Goal: Find specific page/section: Find specific page/section

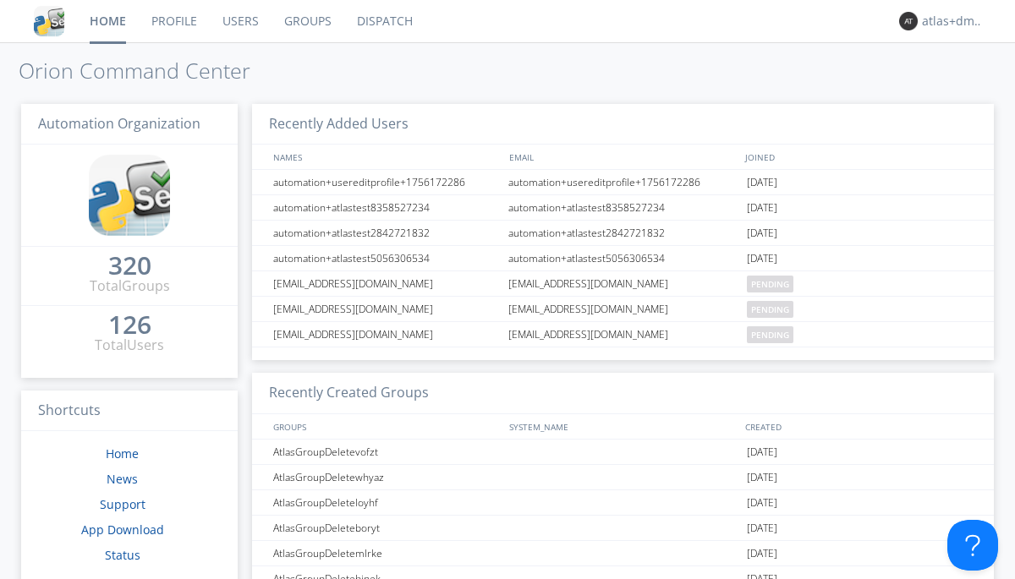
click at [383, 21] on link "Dispatch" at bounding box center [384, 21] width 81 height 42
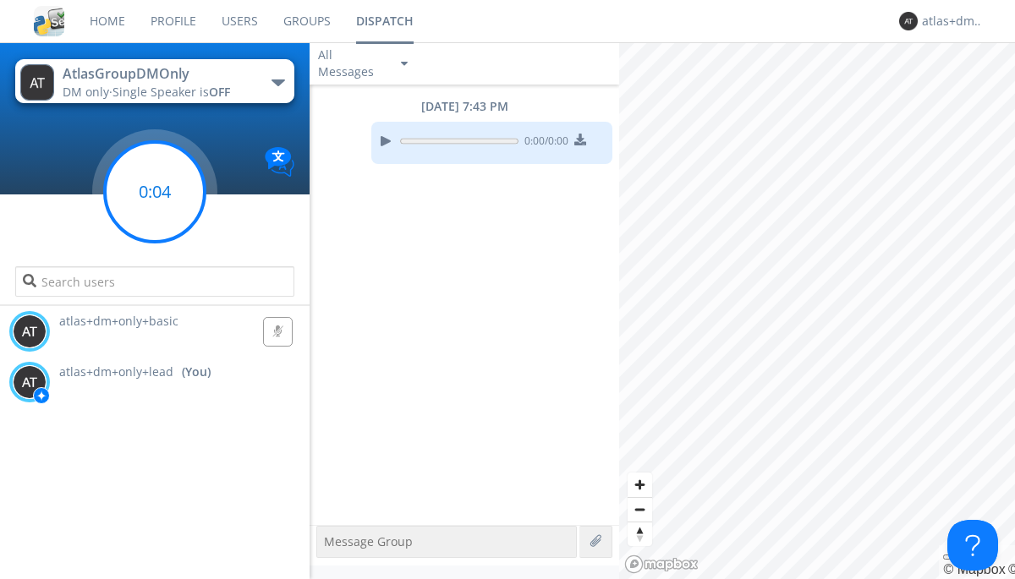
click at [155, 192] on g at bounding box center [155, 192] width 100 height 100
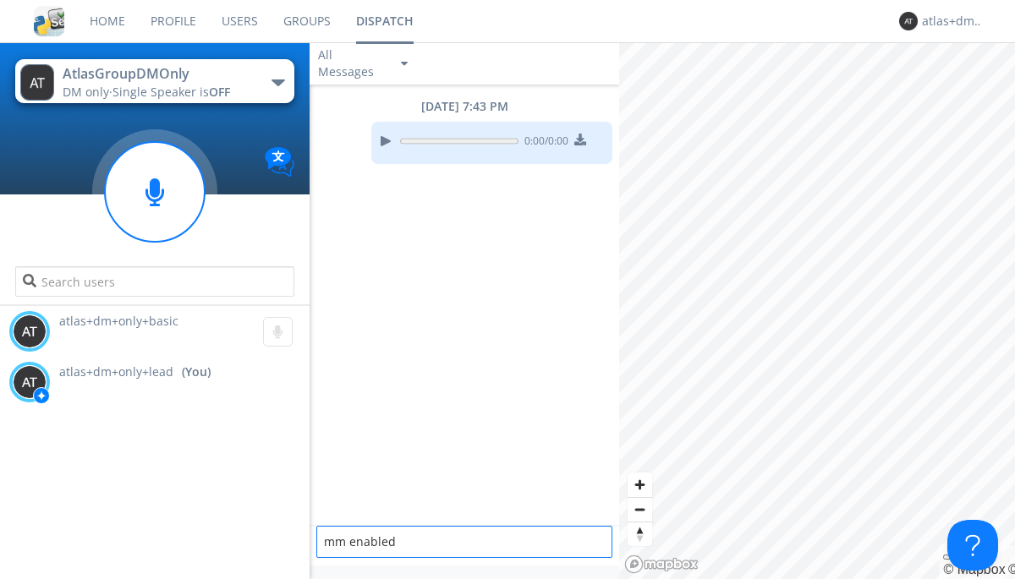
type textarea "mm enabled"
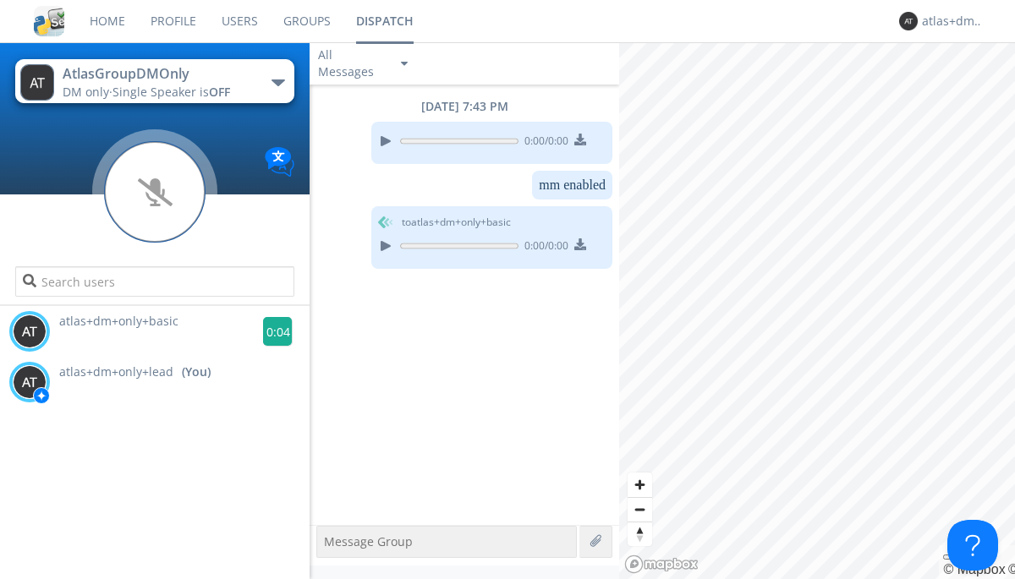
click at [271, 332] on g at bounding box center [278, 332] width 30 height 30
click at [949, 21] on div "atlas+dm+only+lead" at bounding box center [953, 21] width 63 height 17
